Goal: Entertainment & Leisure: Consume media (video, audio)

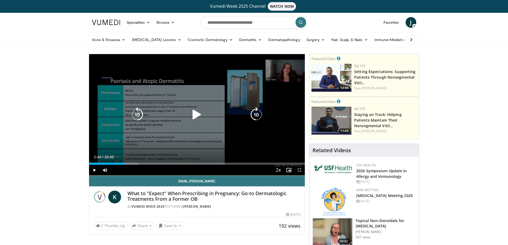
click at [198, 116] on icon "Video Player" at bounding box center [196, 114] width 15 height 15
click at [196, 111] on icon "Video Player" at bounding box center [196, 114] width 15 height 15
click at [194, 117] on icon "Video Player" at bounding box center [196, 114] width 15 height 15
click at [195, 113] on icon "Video Player" at bounding box center [196, 114] width 15 height 15
click at [195, 111] on icon "Video Player" at bounding box center [196, 114] width 15 height 15
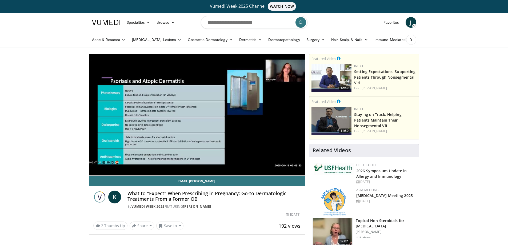
scroll to position [11, 0]
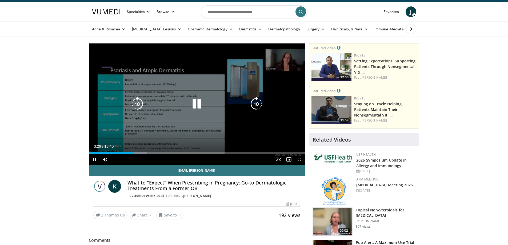
click at [199, 103] on icon "Video Player" at bounding box center [196, 103] width 15 height 15
click at [197, 105] on icon "Video Player" at bounding box center [196, 103] width 15 height 15
click at [198, 104] on icon "Video Player" at bounding box center [196, 103] width 15 height 15
click at [200, 101] on icon "Video Player" at bounding box center [196, 103] width 15 height 15
click at [196, 103] on icon "Video Player" at bounding box center [196, 103] width 15 height 15
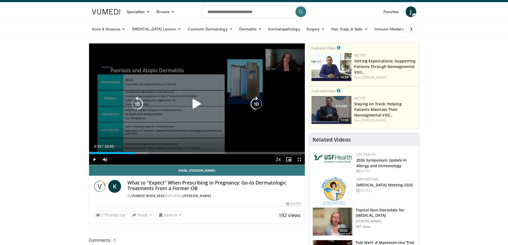
click at [195, 103] on icon "Video Player" at bounding box center [196, 103] width 15 height 15
click at [258, 107] on icon "Video Player" at bounding box center [256, 103] width 15 height 15
click at [258, 106] on icon "Video Player" at bounding box center [256, 103] width 15 height 15
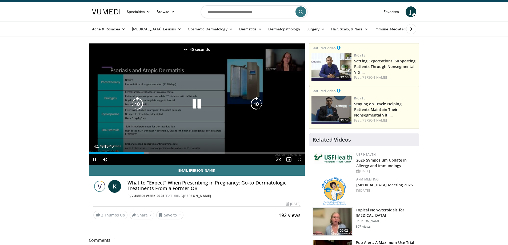
click at [258, 106] on icon "Video Player" at bounding box center [256, 103] width 15 height 15
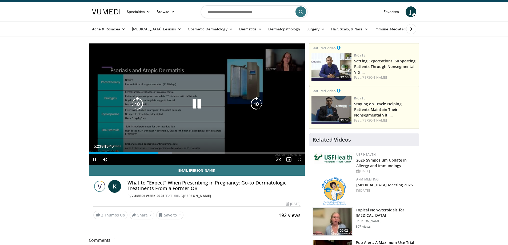
click at [254, 103] on icon "Video Player" at bounding box center [256, 103] width 15 height 15
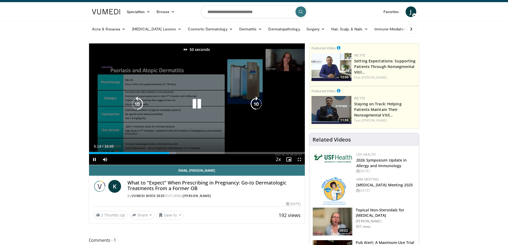
click at [254, 103] on icon "Video Player" at bounding box center [256, 103] width 15 height 15
click at [257, 105] on icon "Video Player" at bounding box center [256, 103] width 15 height 15
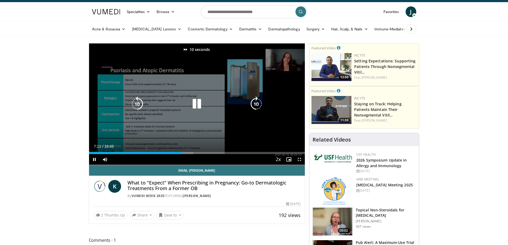
click at [257, 105] on icon "Video Player" at bounding box center [256, 103] width 15 height 15
click at [191, 104] on icon "Video Player" at bounding box center [196, 103] width 15 height 15
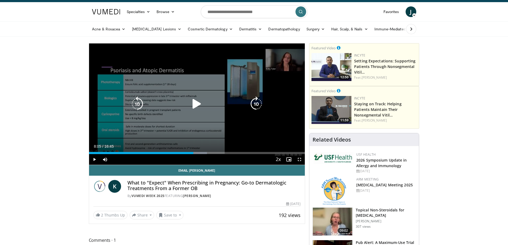
click at [255, 104] on icon "Video Player" at bounding box center [256, 103] width 15 height 15
click at [193, 104] on icon "Video Player" at bounding box center [196, 103] width 15 height 15
click at [258, 100] on icon "Video Player" at bounding box center [256, 103] width 15 height 15
click at [258, 102] on icon "Video Player" at bounding box center [256, 103] width 15 height 15
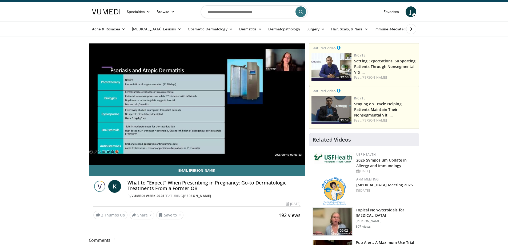
click at [258, 102] on div "30 seconds Tap to unmute" at bounding box center [197, 103] width 216 height 121
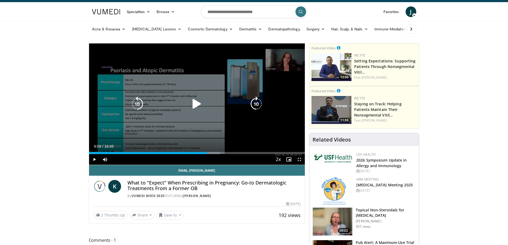
click at [256, 102] on icon "Video Player" at bounding box center [256, 103] width 15 height 15
click at [192, 103] on icon "Video Player" at bounding box center [196, 103] width 15 height 15
click at [250, 105] on icon "Video Player" at bounding box center [256, 103] width 15 height 15
click at [253, 104] on icon "Video Player" at bounding box center [256, 103] width 15 height 15
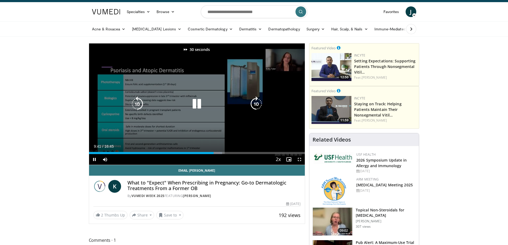
click at [253, 104] on icon "Video Player" at bounding box center [256, 103] width 15 height 15
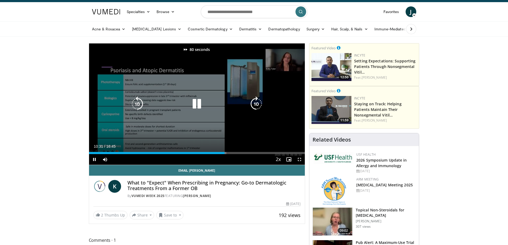
click at [253, 104] on icon "Video Player" at bounding box center [256, 103] width 15 height 15
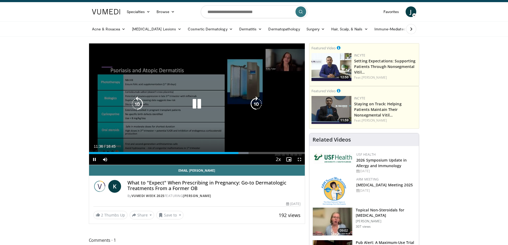
click at [197, 104] on icon "Video Player" at bounding box center [196, 103] width 15 height 15
click at [196, 104] on icon "Video Player" at bounding box center [196, 103] width 15 height 15
click at [256, 105] on icon "Video Player" at bounding box center [256, 103] width 15 height 15
click at [202, 104] on icon "Video Player" at bounding box center [196, 103] width 15 height 15
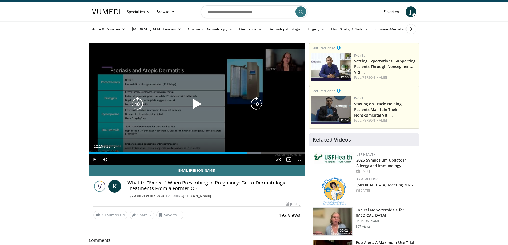
click at [195, 105] on icon "Video Player" at bounding box center [196, 103] width 15 height 15
click at [138, 103] on icon "Video Player" at bounding box center [137, 103] width 15 height 15
click at [256, 104] on icon "Video Player" at bounding box center [256, 103] width 15 height 15
click at [249, 102] on icon "Video Player" at bounding box center [256, 103] width 15 height 15
click at [253, 102] on icon "Video Player" at bounding box center [256, 103] width 15 height 15
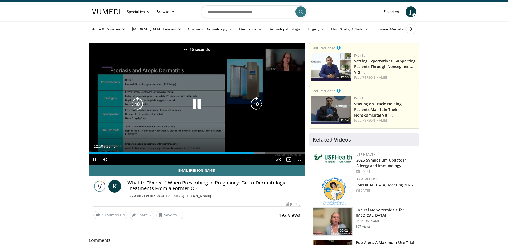
click at [253, 102] on icon "Video Player" at bounding box center [256, 103] width 15 height 15
click at [196, 102] on icon "Video Player" at bounding box center [196, 103] width 15 height 15
click at [195, 103] on icon "Video Player" at bounding box center [196, 103] width 15 height 15
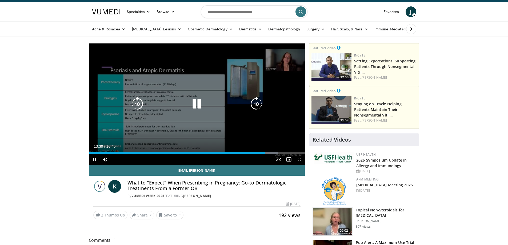
click at [256, 104] on icon "Video Player" at bounding box center [256, 103] width 15 height 15
click at [255, 103] on icon "Video Player" at bounding box center [256, 103] width 15 height 15
click at [261, 103] on icon "Video Player" at bounding box center [256, 103] width 15 height 15
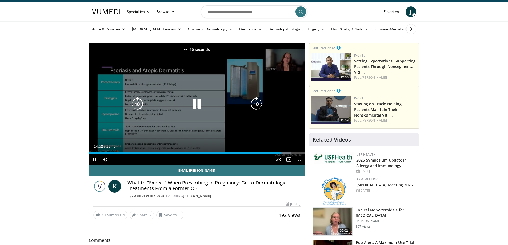
click at [261, 103] on icon "Video Player" at bounding box center [256, 103] width 15 height 15
click at [258, 104] on icon "Video Player" at bounding box center [256, 103] width 15 height 15
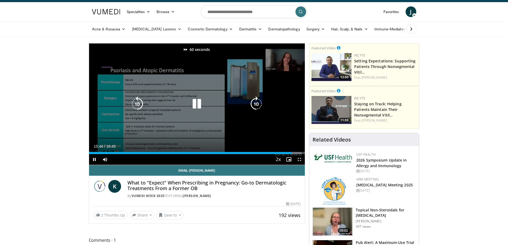
click at [258, 104] on icon "Video Player" at bounding box center [256, 103] width 15 height 15
click at [140, 105] on icon "Video Player" at bounding box center [137, 103] width 15 height 15
click at [194, 102] on icon "Video Player" at bounding box center [196, 103] width 15 height 15
click at [197, 106] on icon "Video Player" at bounding box center [196, 103] width 15 height 15
click at [256, 102] on icon "Video Player" at bounding box center [256, 103] width 15 height 15
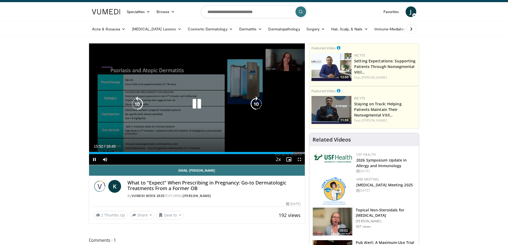
click at [256, 102] on icon "Video Player" at bounding box center [256, 103] width 15 height 15
